Goal: Task Accomplishment & Management: Manage account settings

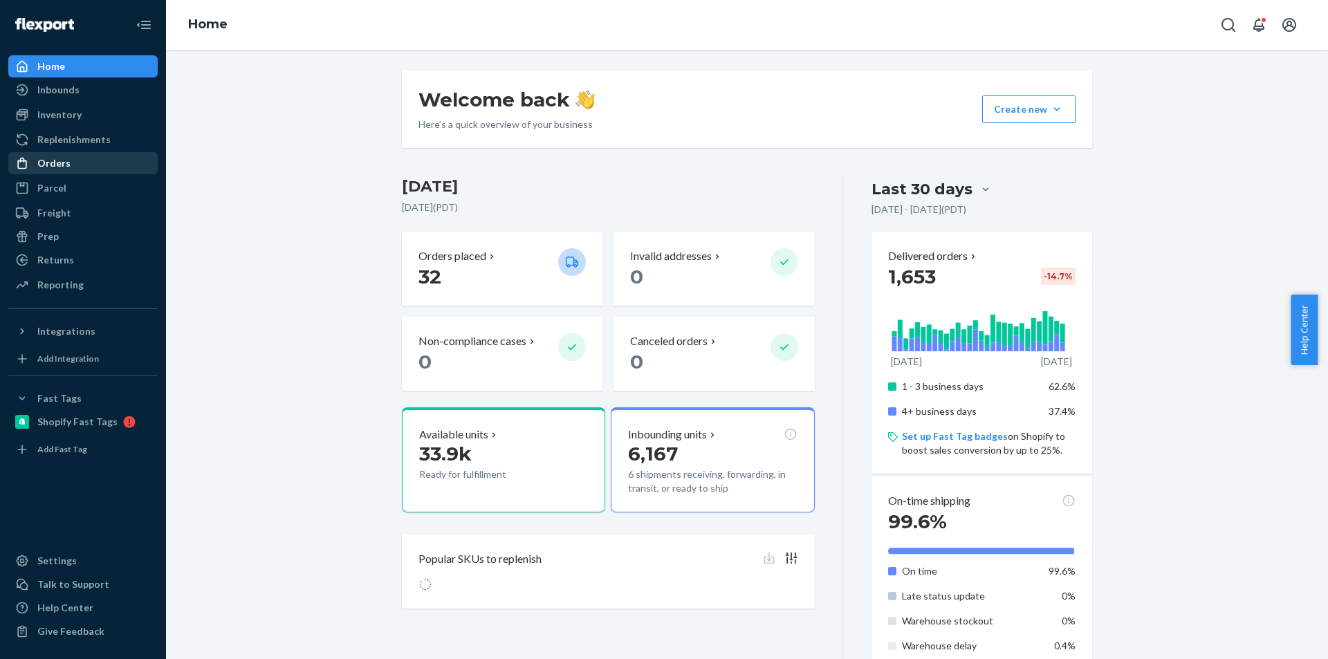
click at [55, 167] on div "Orders" at bounding box center [53, 163] width 33 height 14
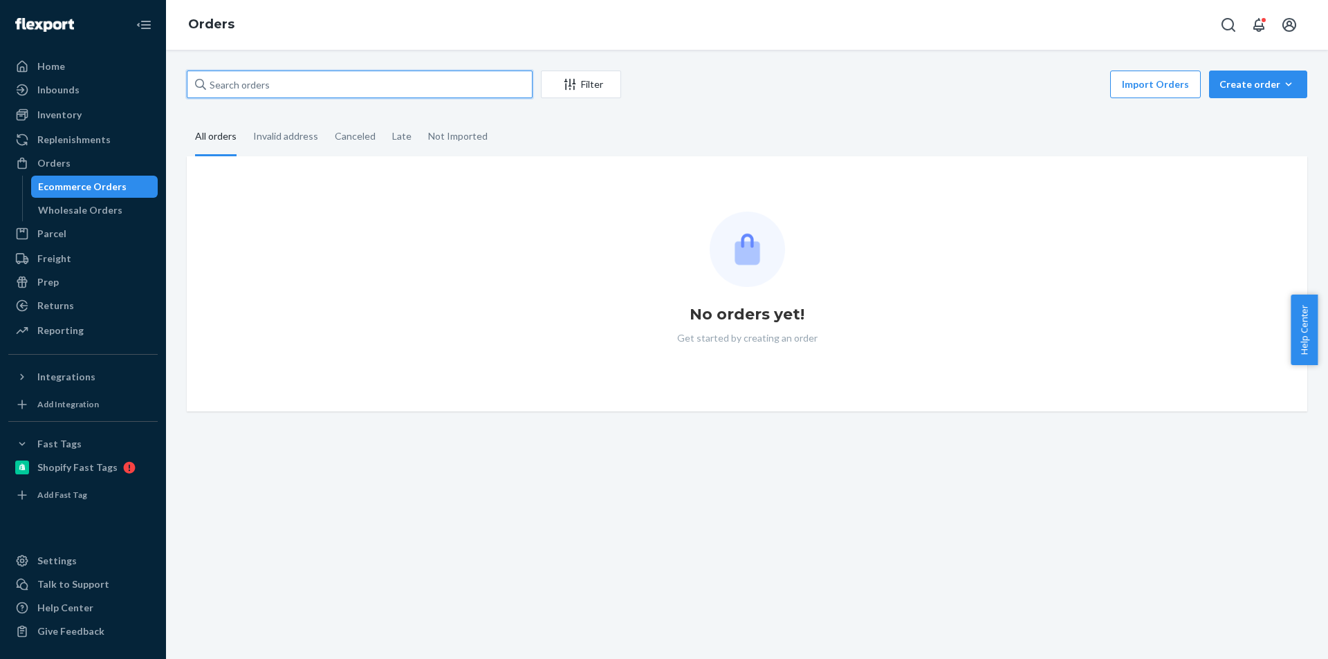
click at [231, 88] on input "text" at bounding box center [360, 85] width 346 height 28
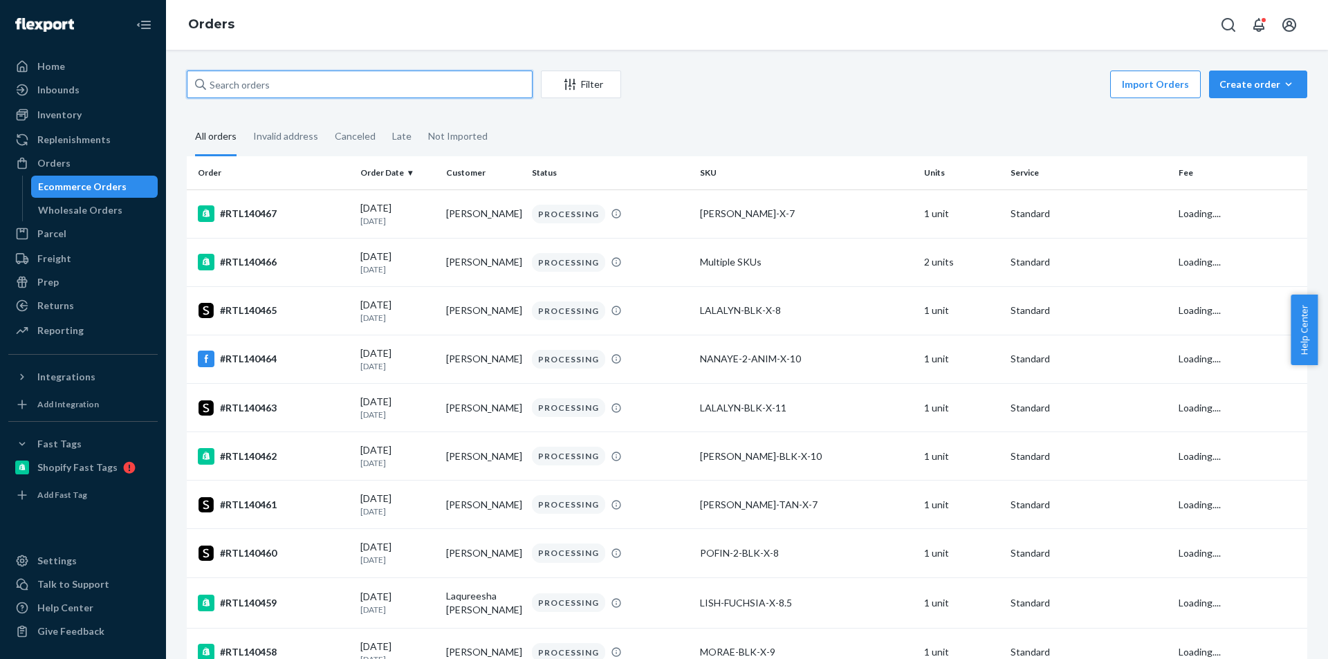
paste input "RTL140454"
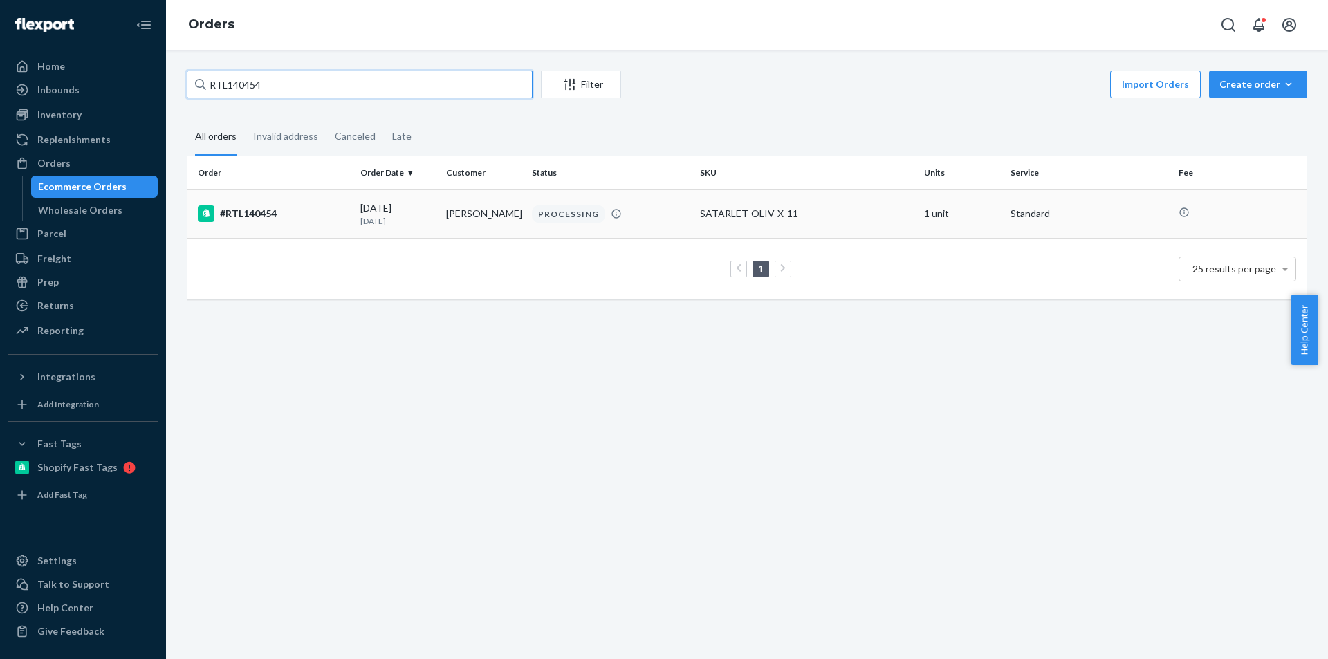
type input "RTL140454"
click at [268, 203] on td "#RTL140454" at bounding box center [271, 214] width 168 height 48
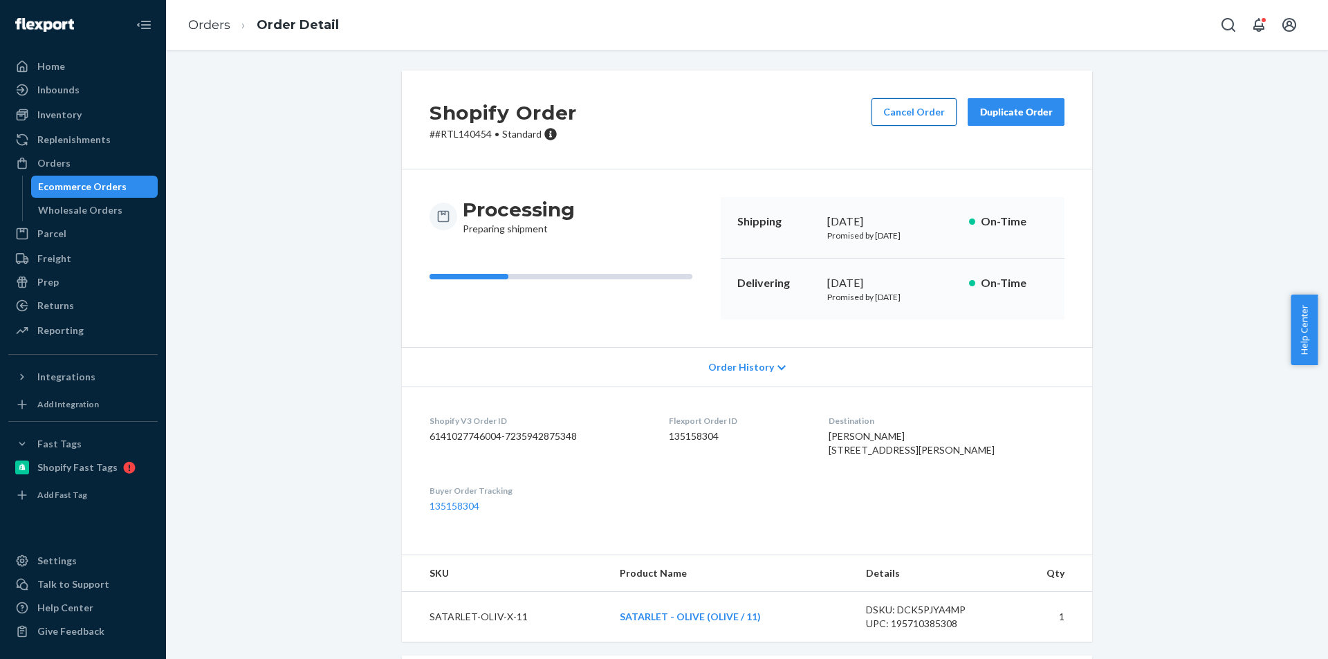
click at [901, 100] on button "Cancel Order" at bounding box center [914, 112] width 85 height 28
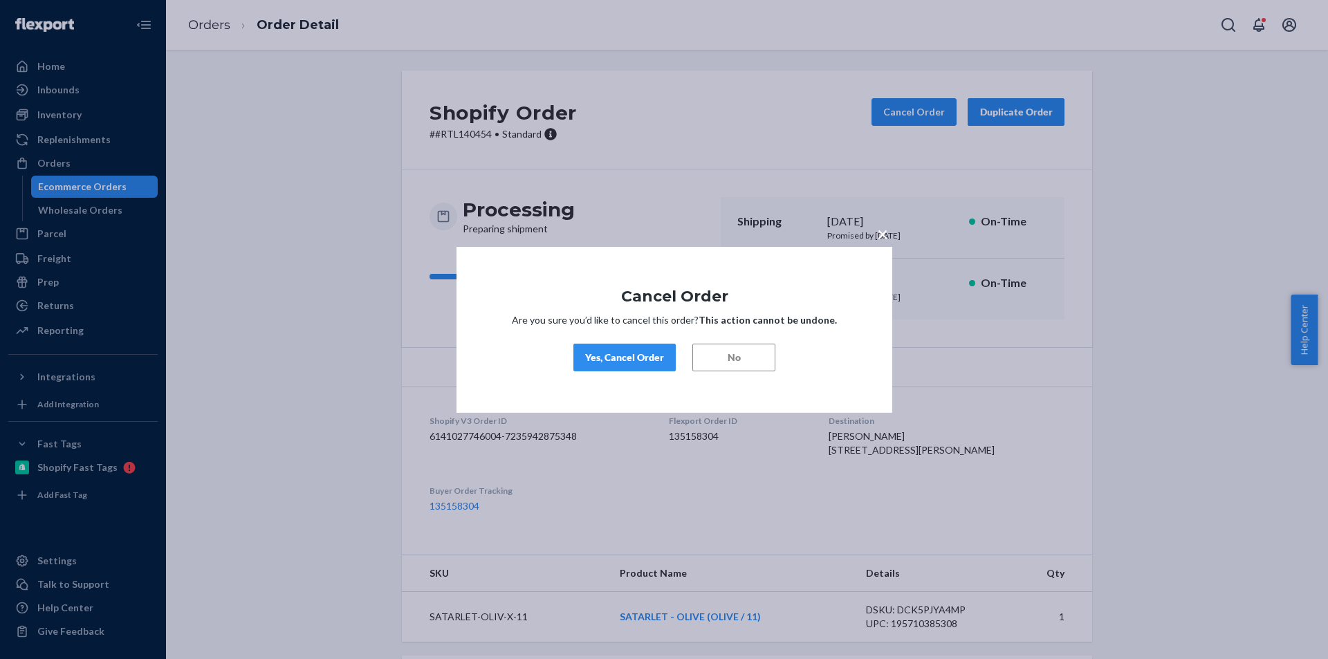
click at [625, 359] on div "Yes, Cancel Order" at bounding box center [624, 358] width 79 height 14
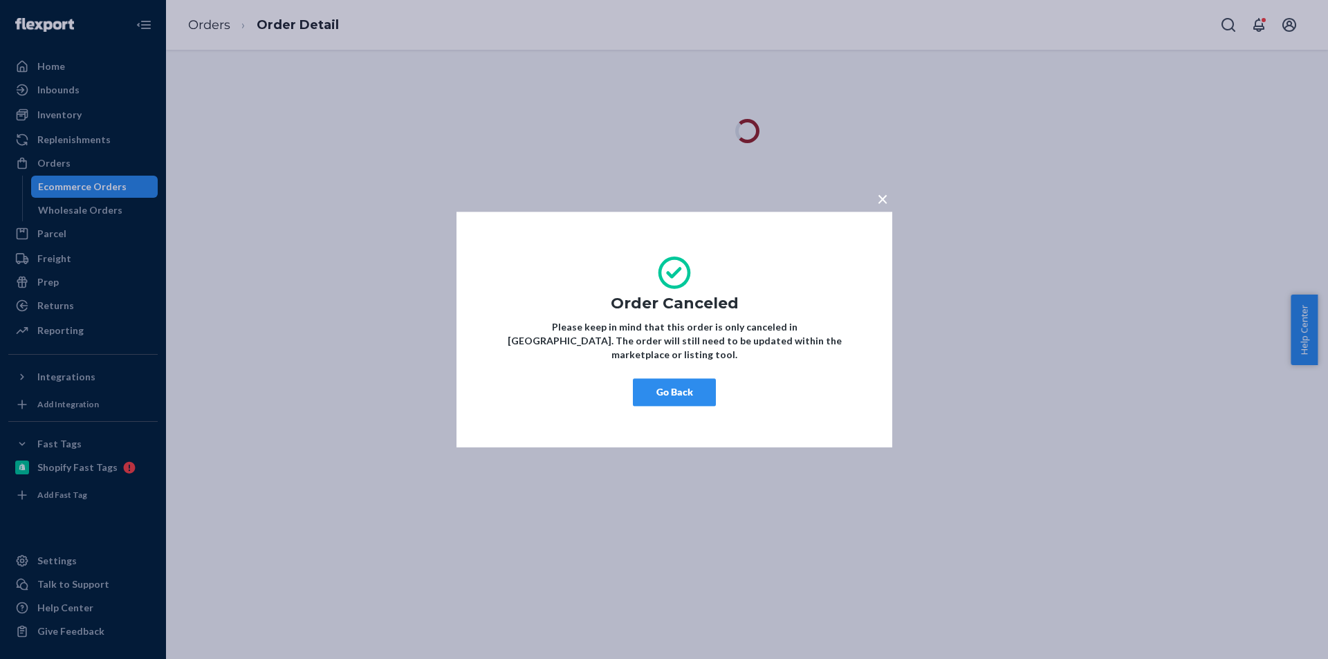
click at [661, 383] on button "Go Back" at bounding box center [674, 392] width 83 height 28
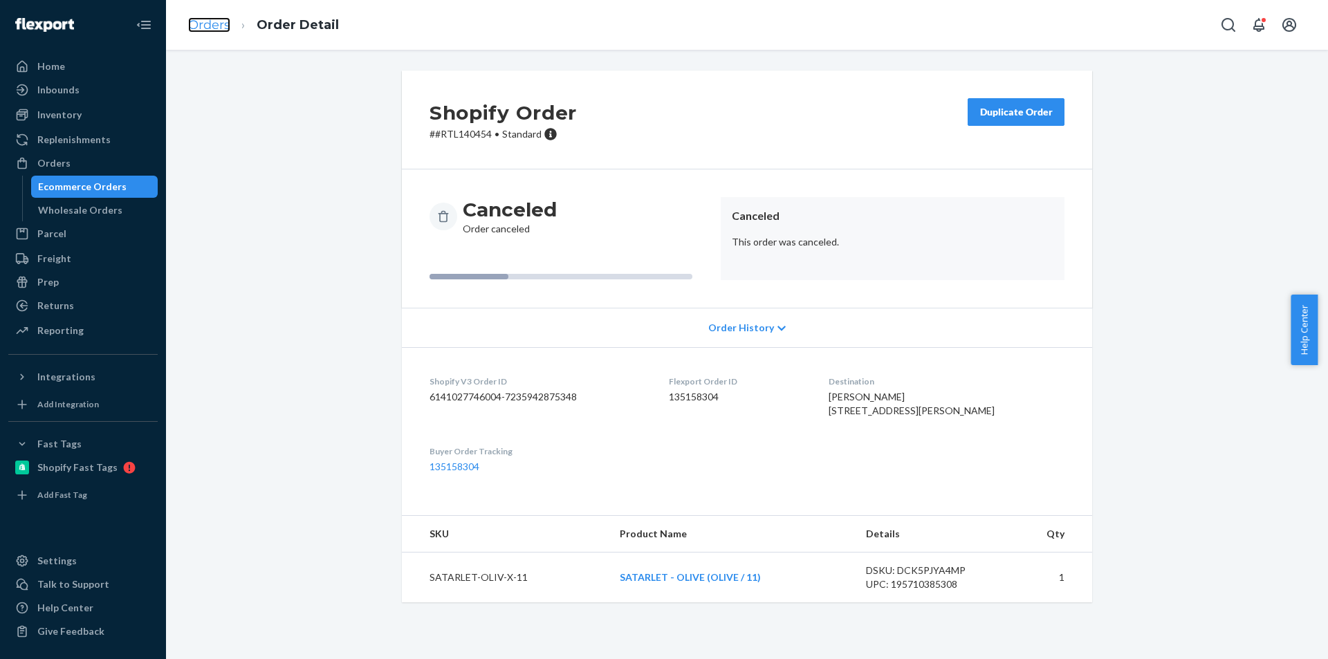
click at [208, 23] on link "Orders" at bounding box center [209, 24] width 42 height 15
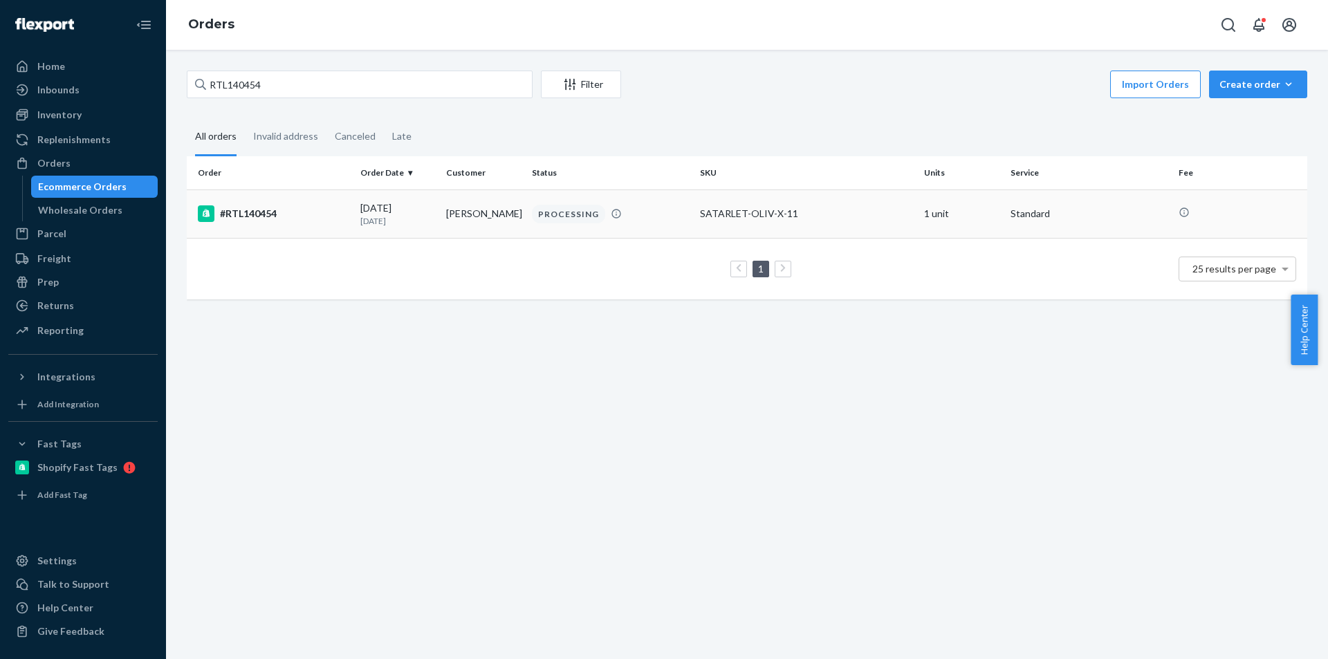
click at [277, 217] on div "#RTL140454" at bounding box center [274, 213] width 152 height 17
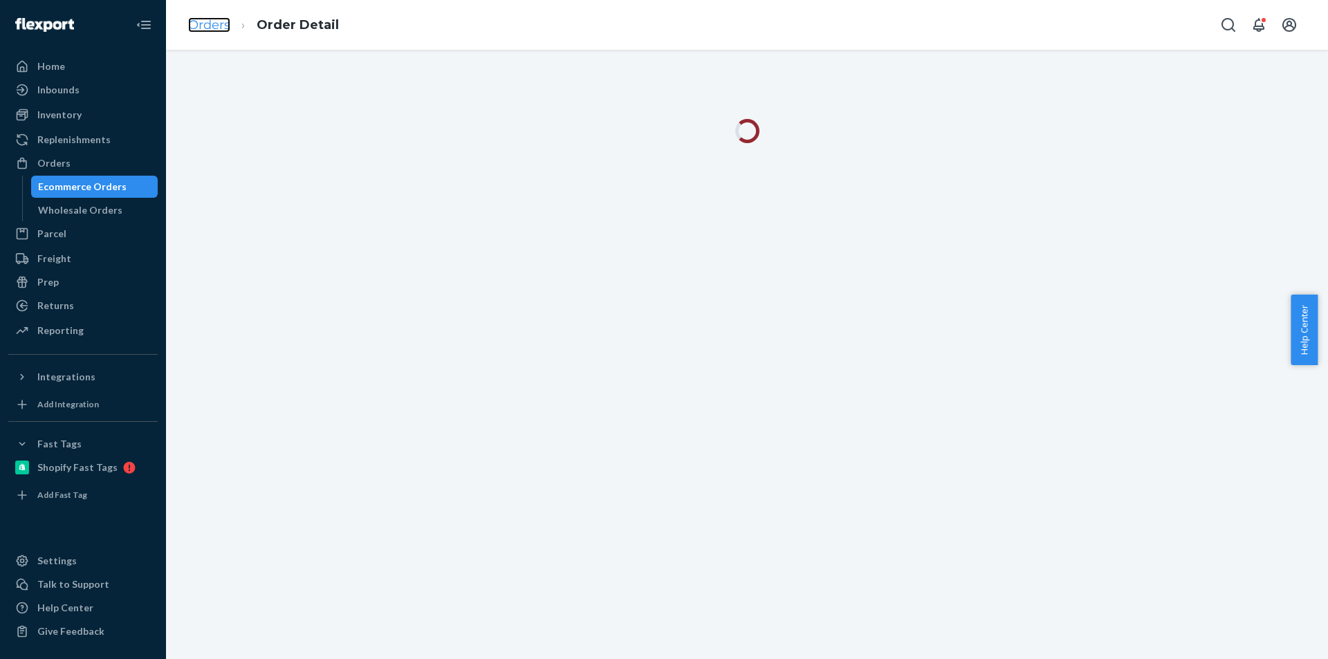
click at [214, 26] on link "Orders" at bounding box center [209, 24] width 42 height 15
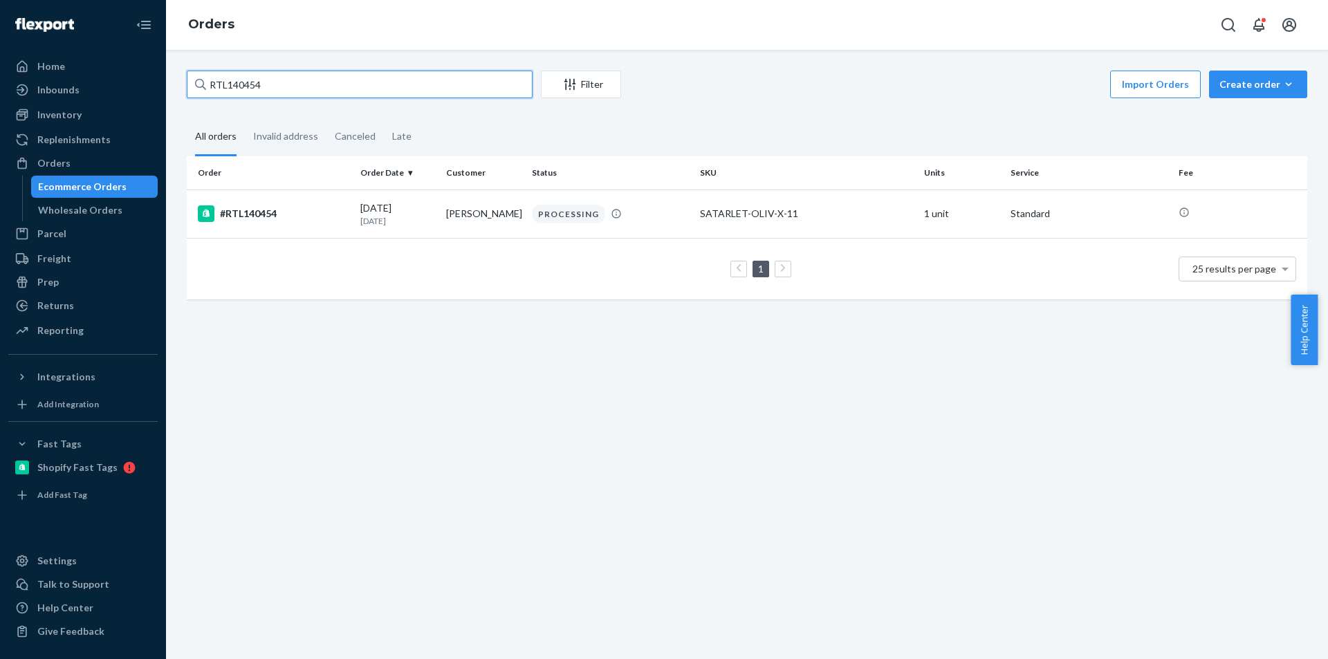
click at [250, 93] on input "RTL140454" at bounding box center [360, 85] width 346 height 28
paste input "39877"
type input "RTL139877"
click at [299, 213] on div "#RTL139877" at bounding box center [274, 213] width 152 height 17
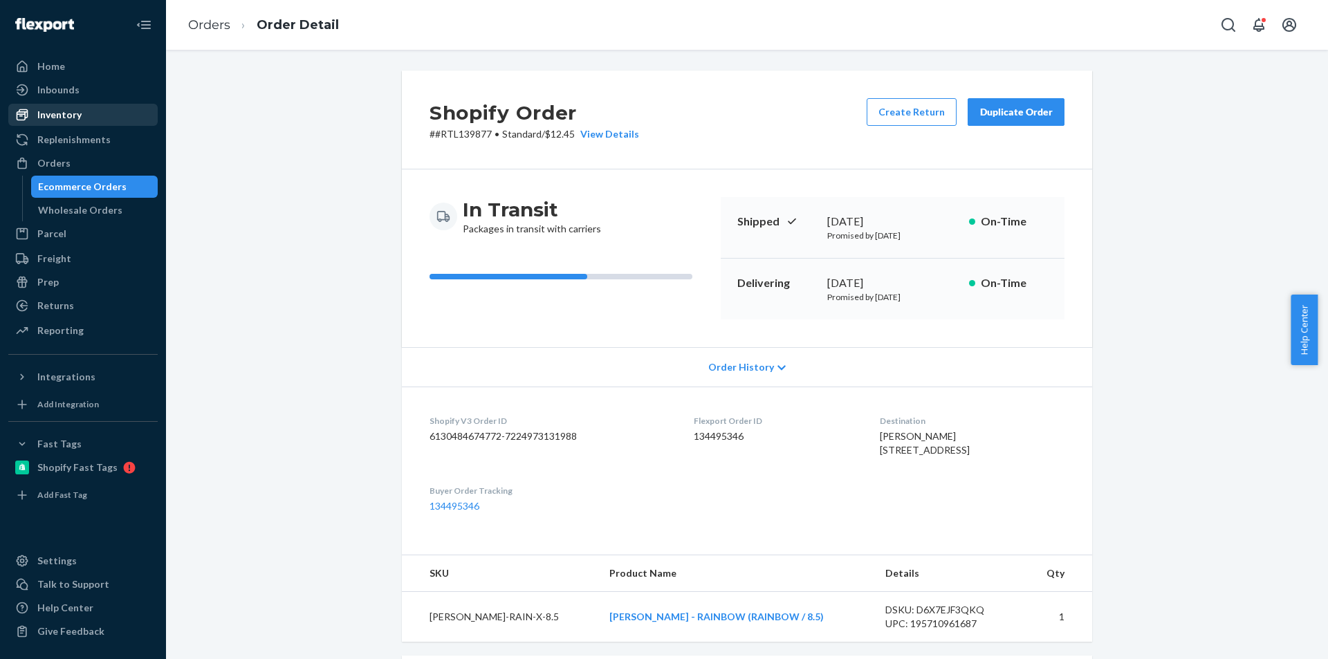
click at [48, 117] on div "Inventory" at bounding box center [59, 115] width 44 height 14
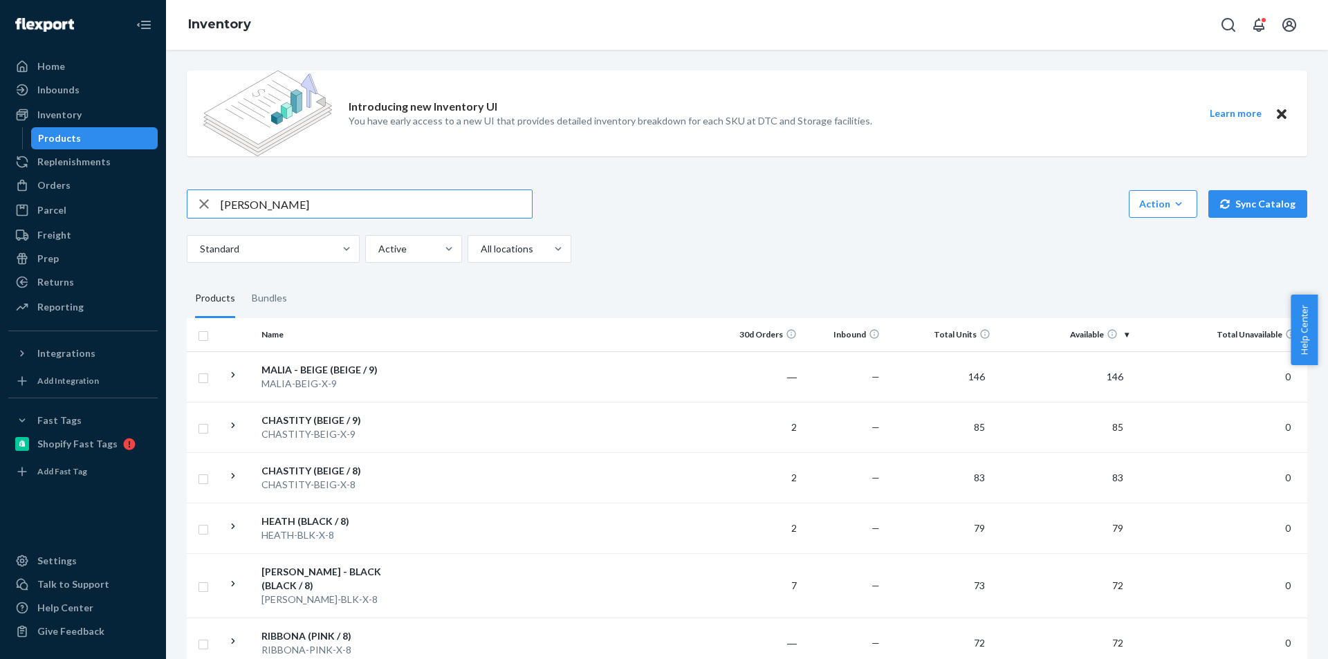
type input "[PERSON_NAME]"
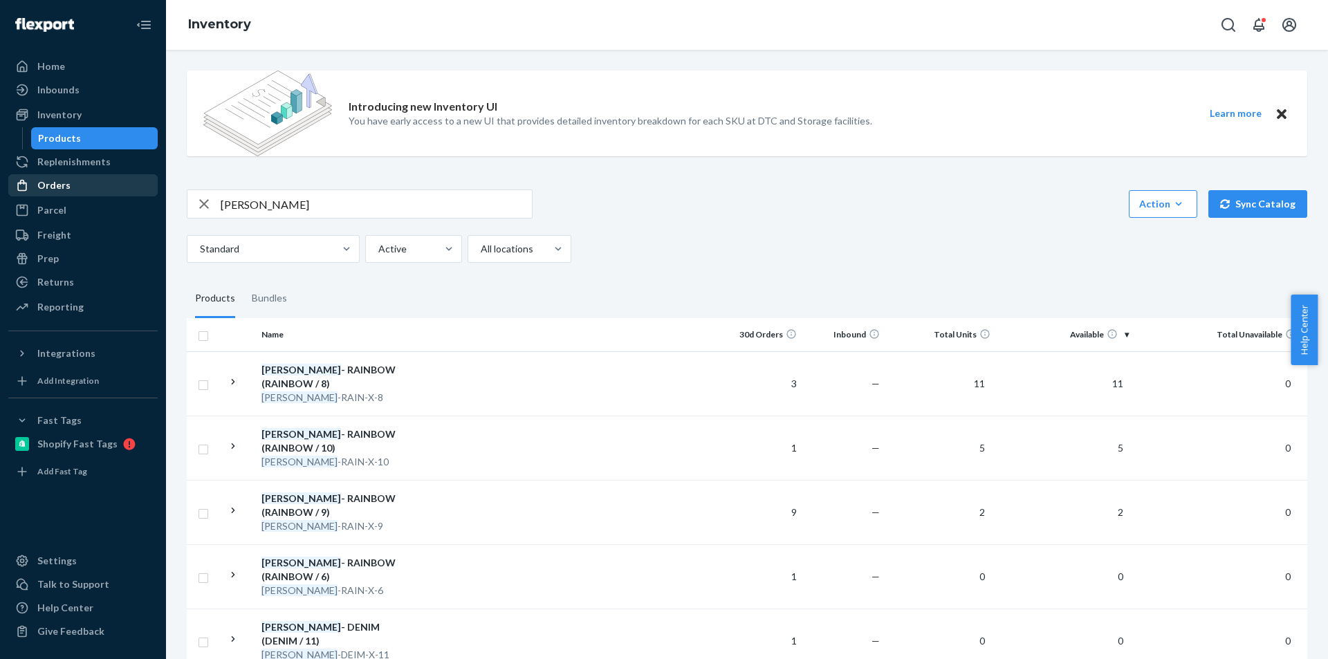
drag, startPoint x: 75, startPoint y: 191, endPoint x: 35, endPoint y: 145, distance: 61.2
click at [75, 190] on div "Orders" at bounding box center [83, 185] width 147 height 19
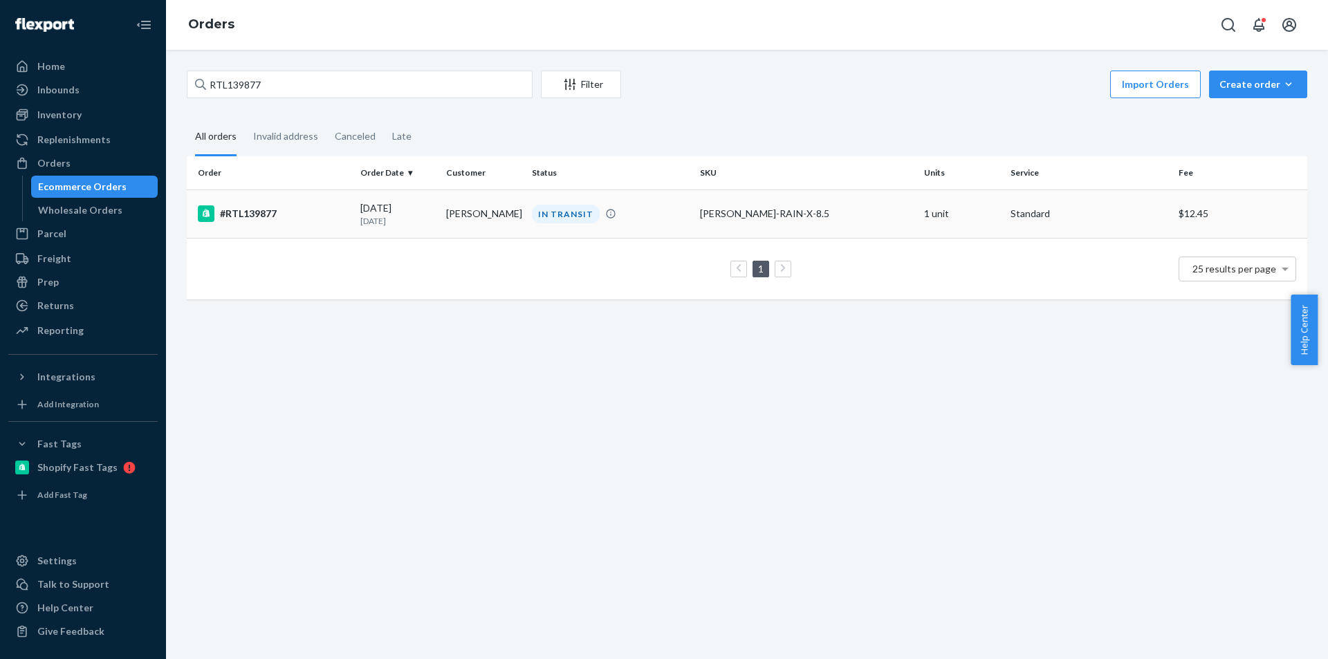
click at [258, 217] on div "#RTL139877" at bounding box center [274, 213] width 152 height 17
